Goal: Check status

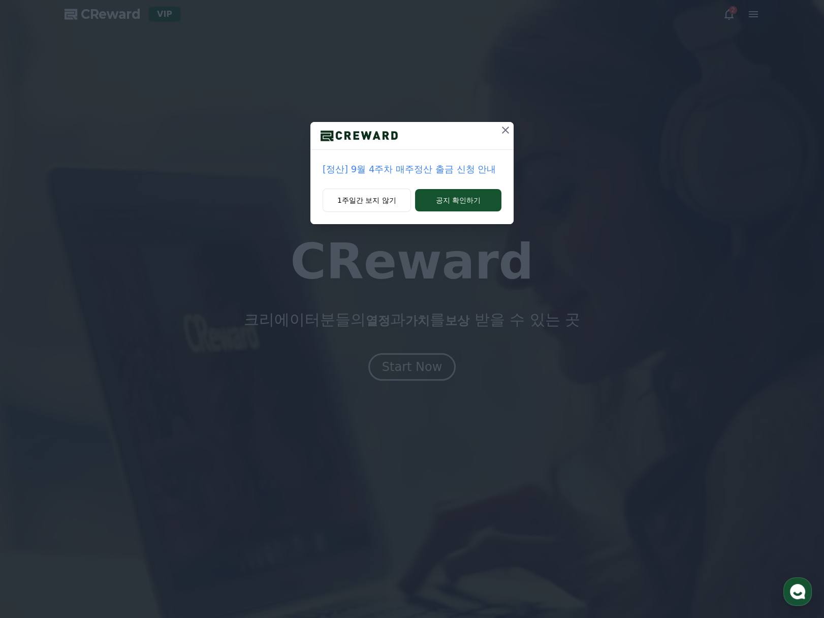
click at [507, 130] on icon at bounding box center [506, 130] width 12 height 12
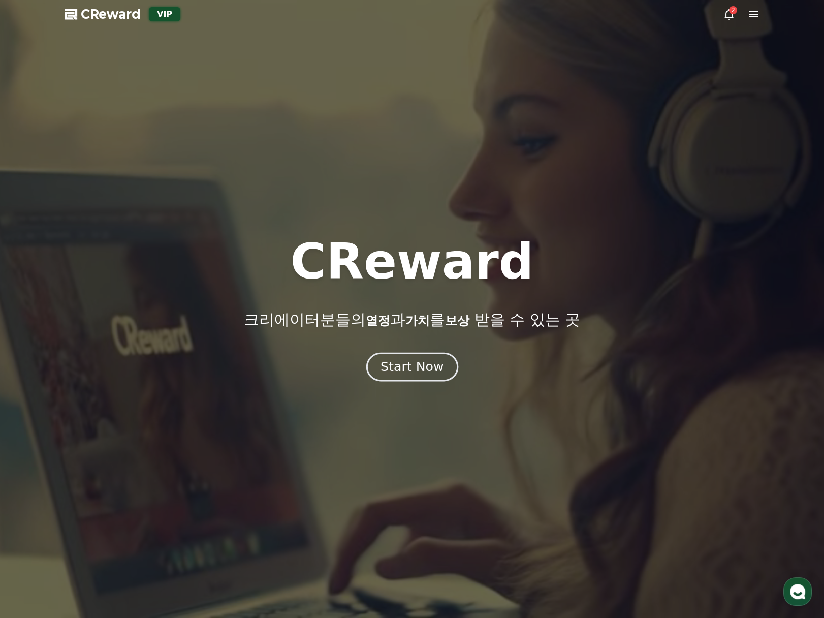
click at [414, 363] on div "Start Now" at bounding box center [412, 366] width 63 height 17
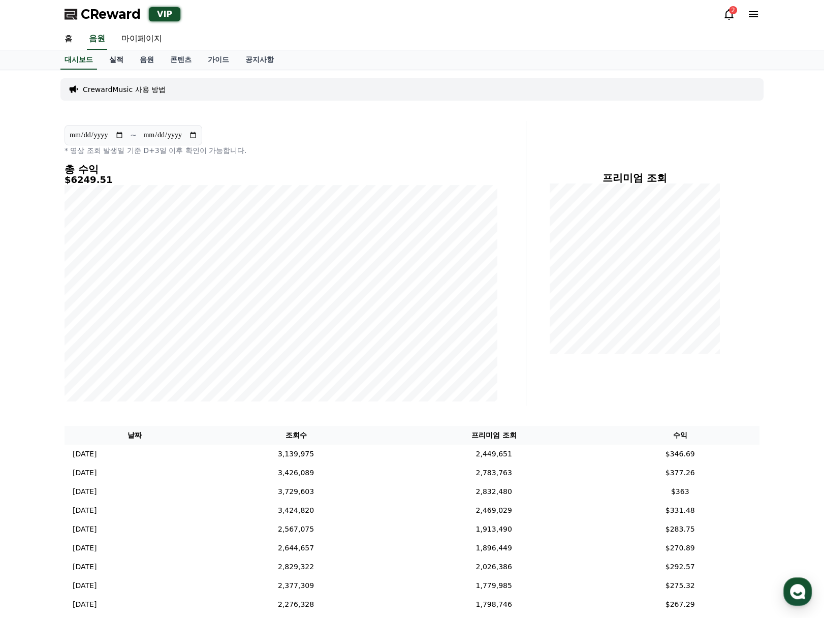
click at [118, 63] on link "실적" at bounding box center [116, 59] width 30 height 19
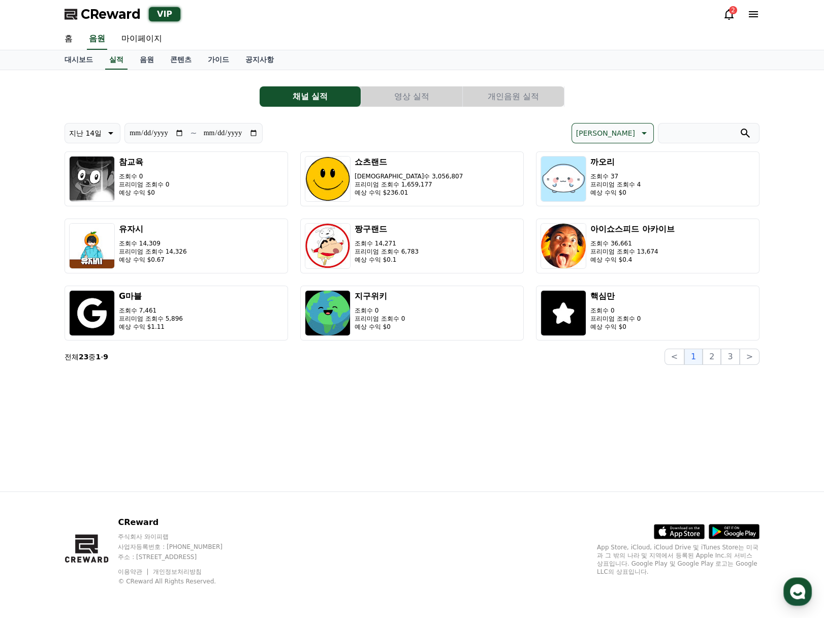
click at [438, 102] on button "영상 실적" at bounding box center [411, 96] width 101 height 20
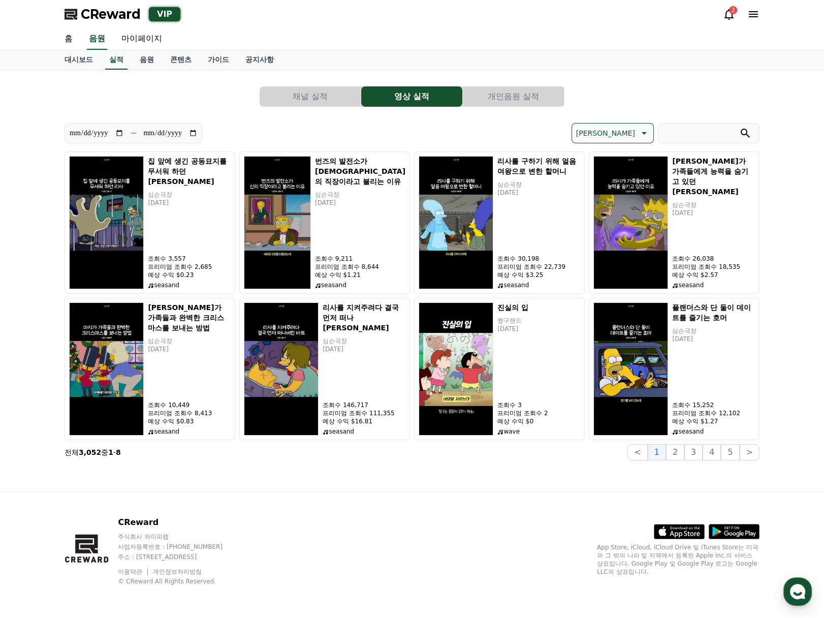
click at [495, 100] on button "개인음원 실적" at bounding box center [513, 96] width 101 height 20
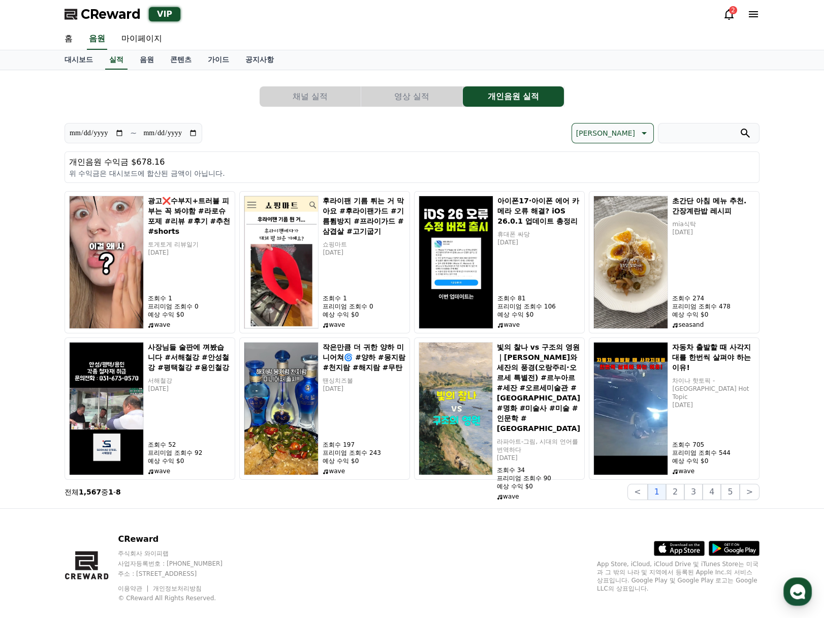
click at [357, 109] on div "**********" at bounding box center [412, 289] width 695 height 422
